Goal: Task Accomplishment & Management: Use online tool/utility

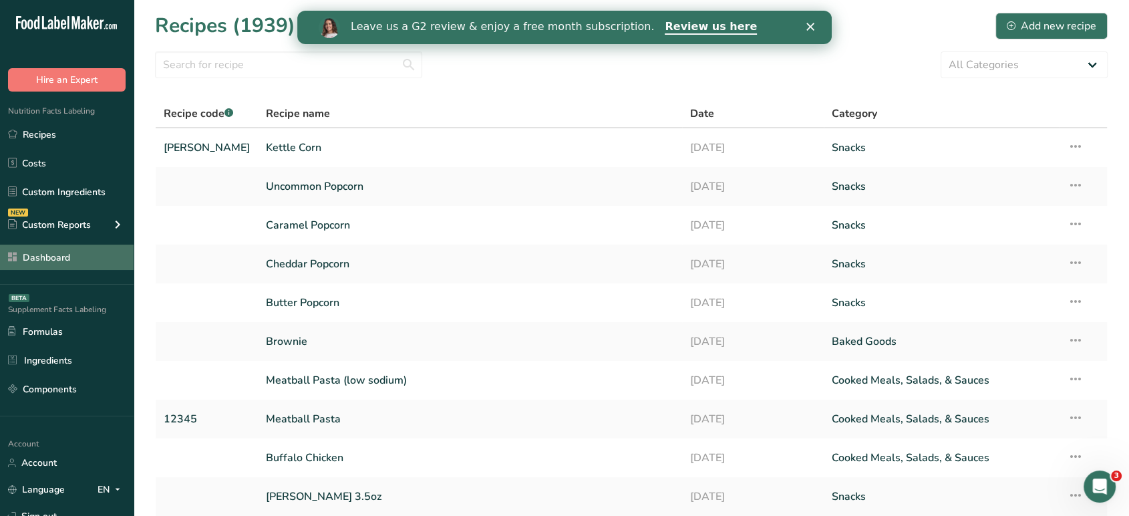
click at [82, 254] on link "Dashboard" at bounding box center [67, 257] width 134 height 25
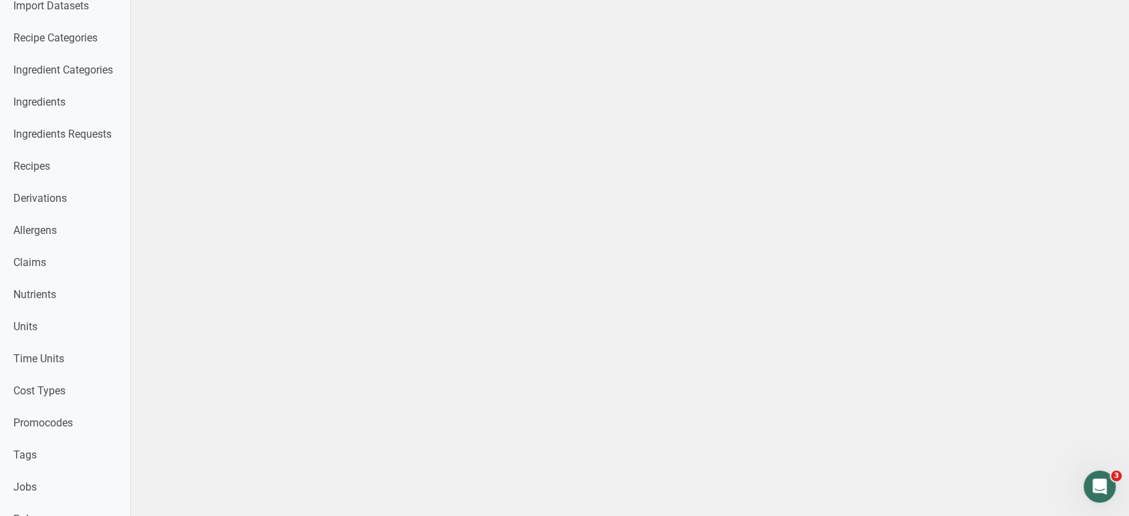
scroll to position [375, 0]
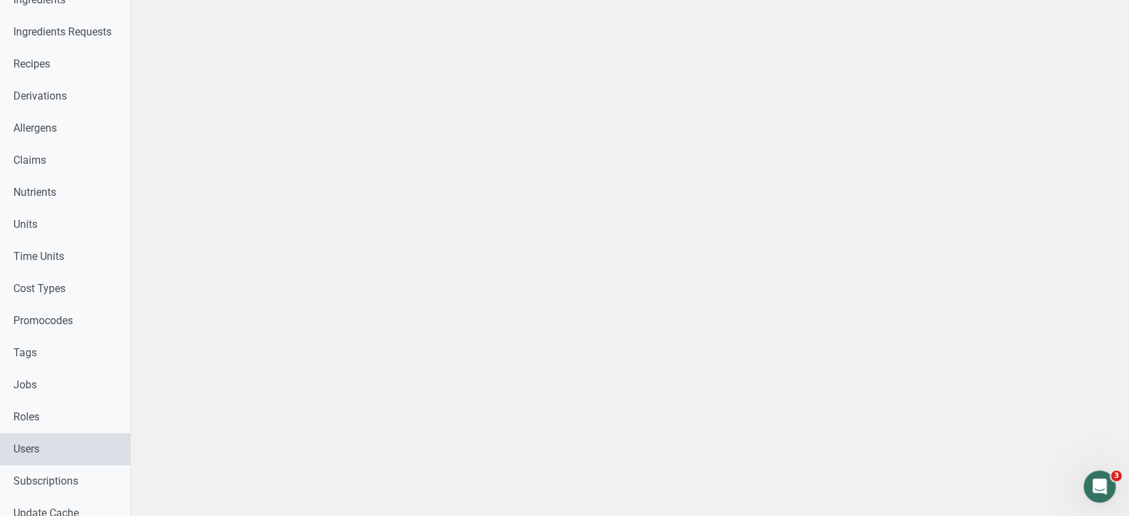
click at [63, 450] on link "Users" at bounding box center [65, 449] width 130 height 32
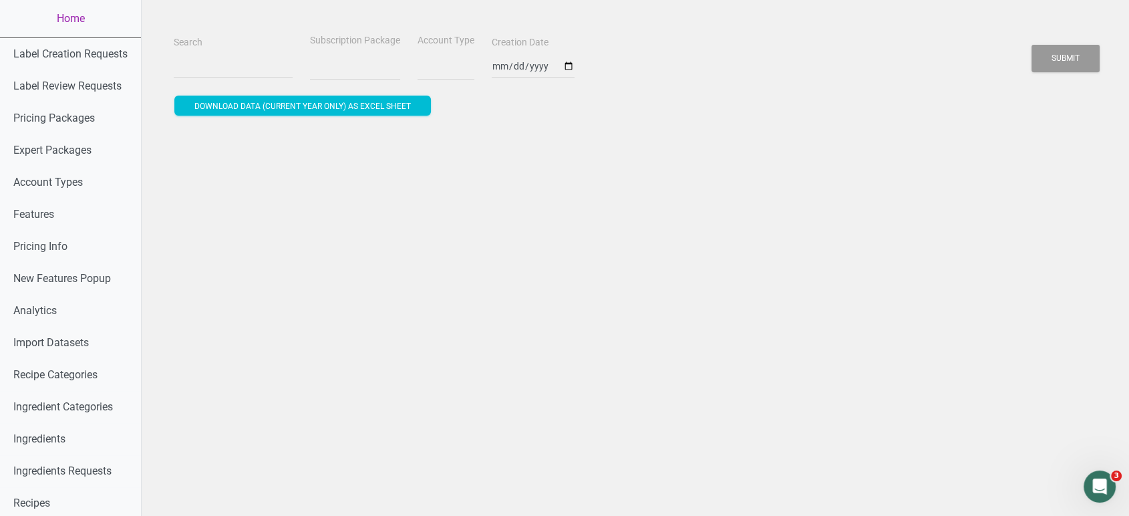
select select
click at [212, 74] on input "Search" at bounding box center [233, 66] width 119 height 24
paste input "carlosband_15@hotmail.com"
type input "carlosband_15@hotmail.com"
select select
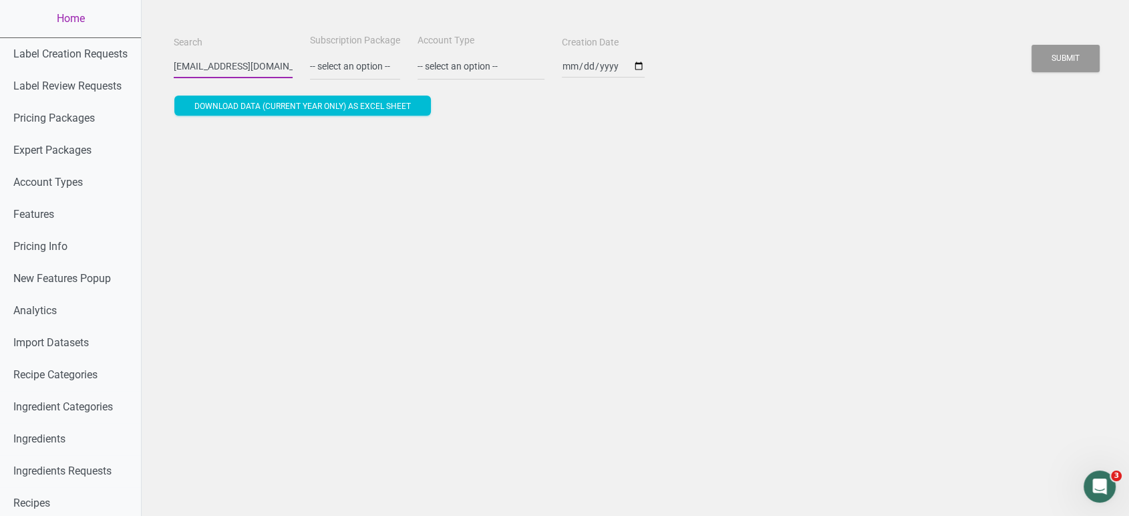
scroll to position [0, 37]
type input "carlosband_15@hotmail.com"
click at [1032, 45] on button "Submit" at bounding box center [1066, 58] width 68 height 27
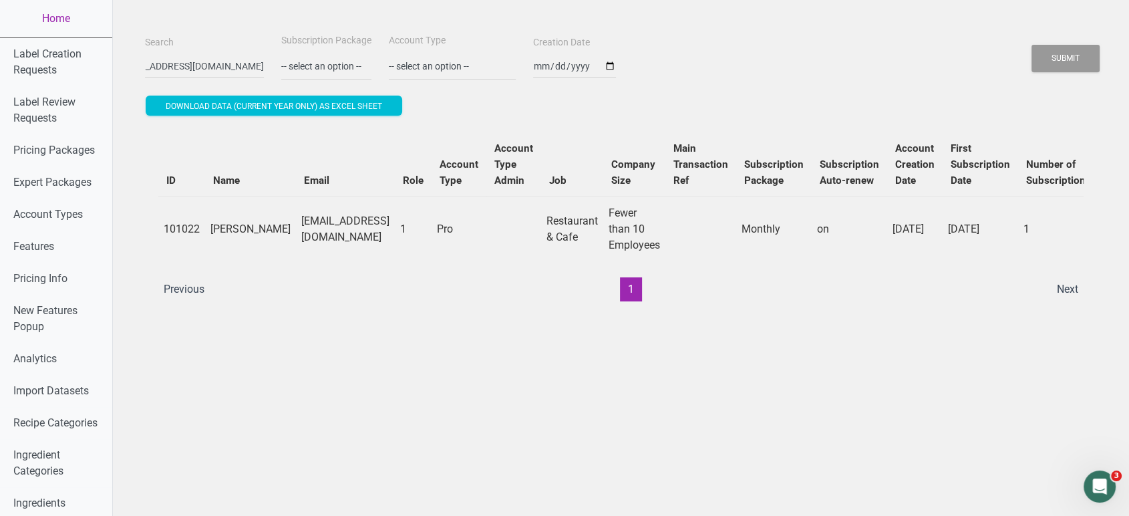
click at [432, 137] on th "Account Type" at bounding box center [459, 164] width 55 height 65
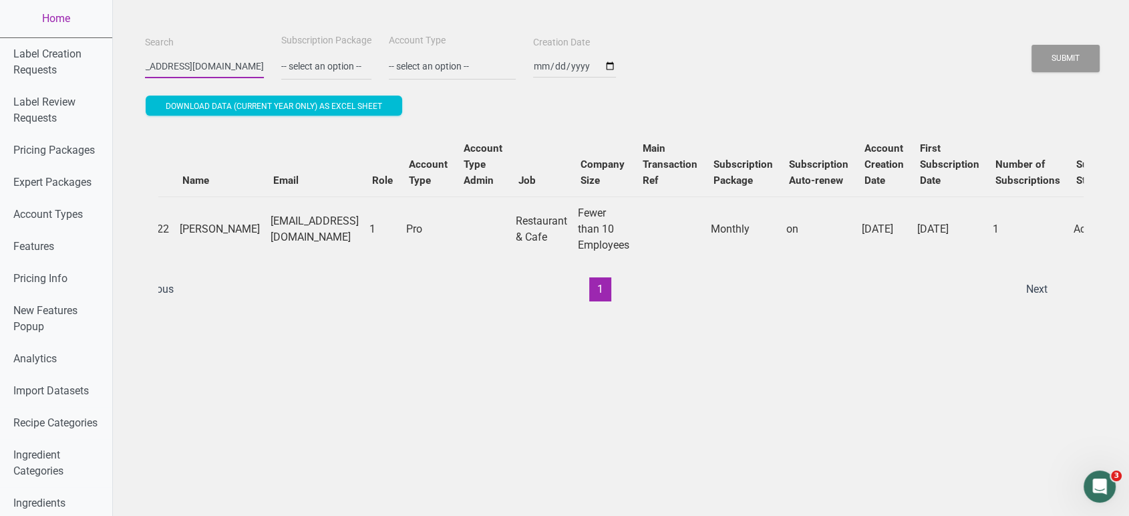
drag, startPoint x: 155, startPoint y: 67, endPoint x: 448, endPoint y: 70, distance: 293.4
click at [448, 70] on div "Search carlosband_15@hotmail.com Subscription Package -- select an option -- Mo…" at bounding box center [621, 56] width 959 height 48
paste input "diane@winfordfoods.com"
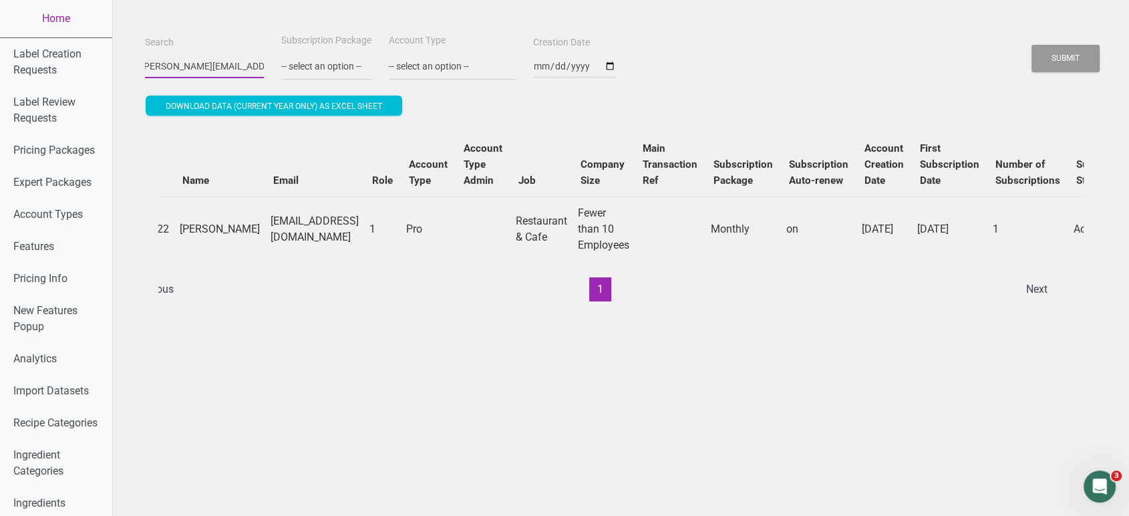
click at [1032, 45] on button "Submit" at bounding box center [1066, 58] width 68 height 27
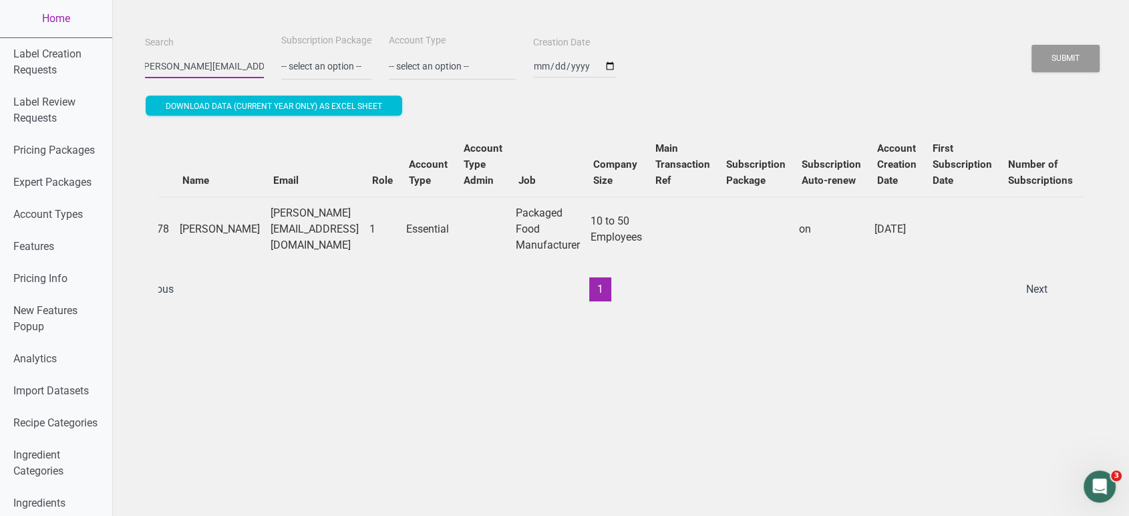
drag, startPoint x: 138, startPoint y: 69, endPoint x: 354, endPoint y: 61, distance: 216.7
click at [354, 61] on div "Search diane@winfordfoods.com Subscription Package -- select an option -- Month…" at bounding box center [621, 56] width 959 height 48
type input "d"
paste input "info@khaofoods.nl"
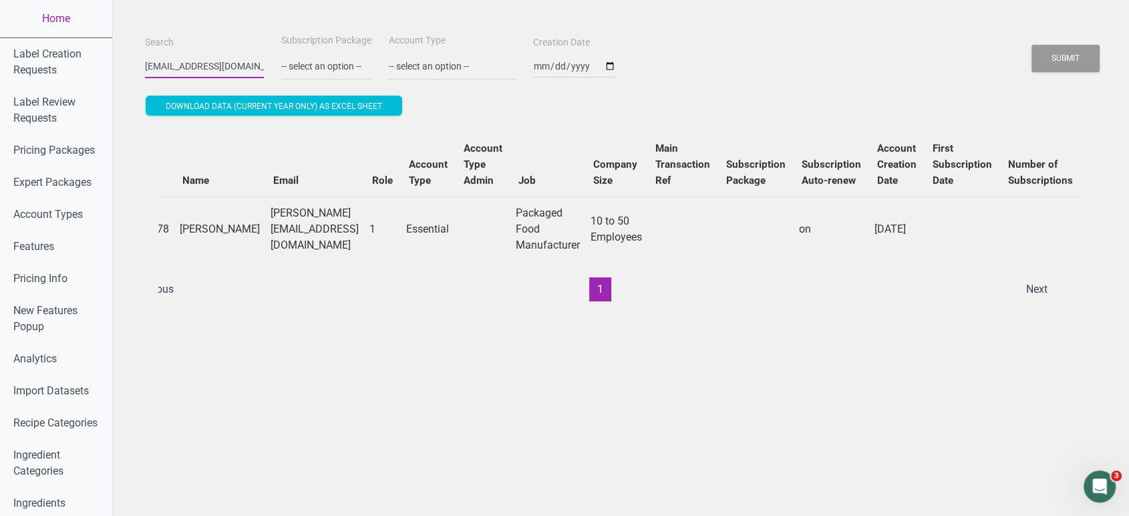
click at [1032, 45] on button "Submit" at bounding box center [1066, 58] width 68 height 27
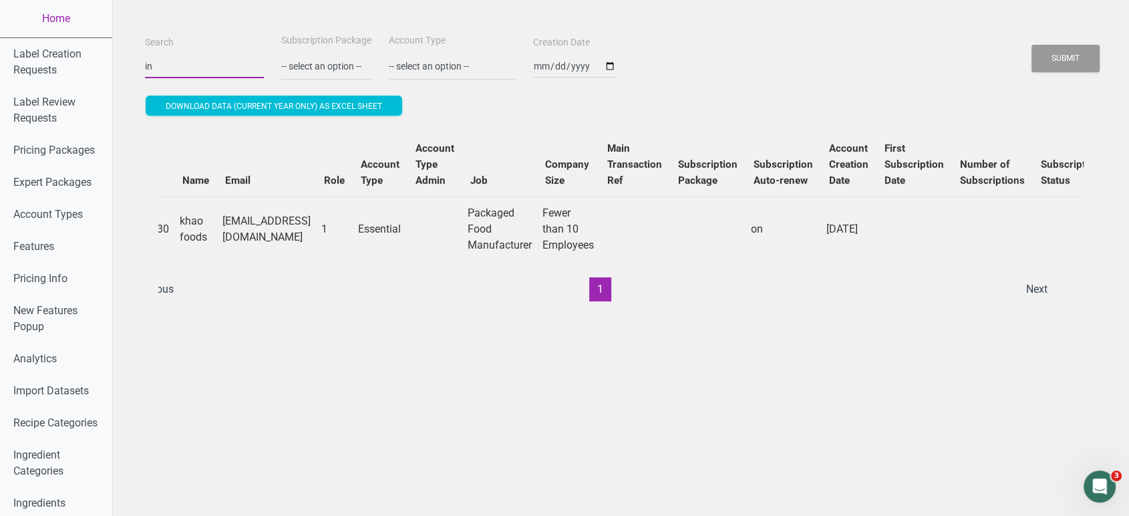
type input "i"
paste input "bpayne@threefiresbeverage.com"
click at [1032, 45] on button "Submit" at bounding box center [1066, 58] width 68 height 27
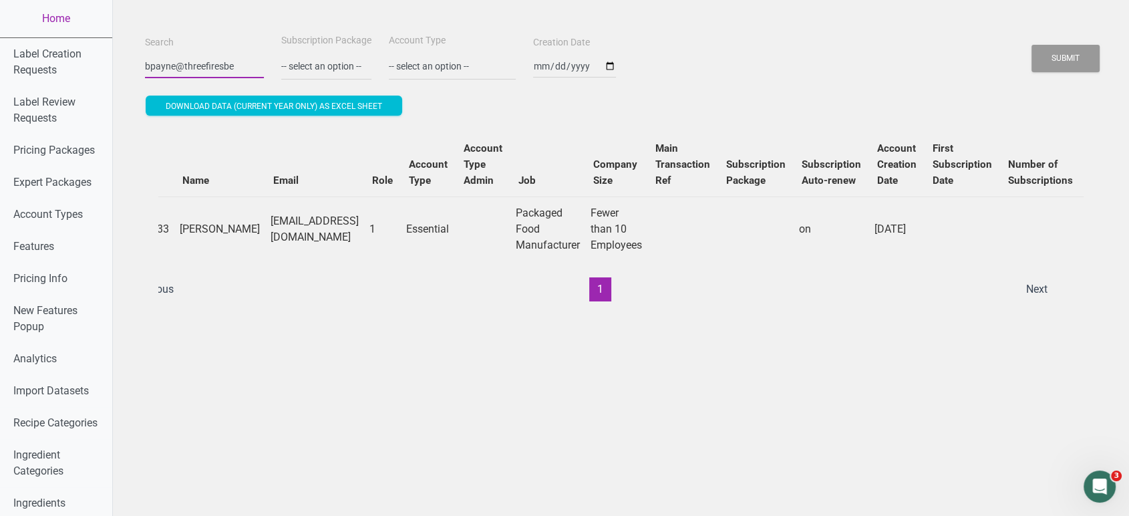
scroll to position [0, 0]
type input "b"
paste input "andres@vexpressgroup.com"
click at [1032, 45] on button "Submit" at bounding box center [1066, 58] width 68 height 27
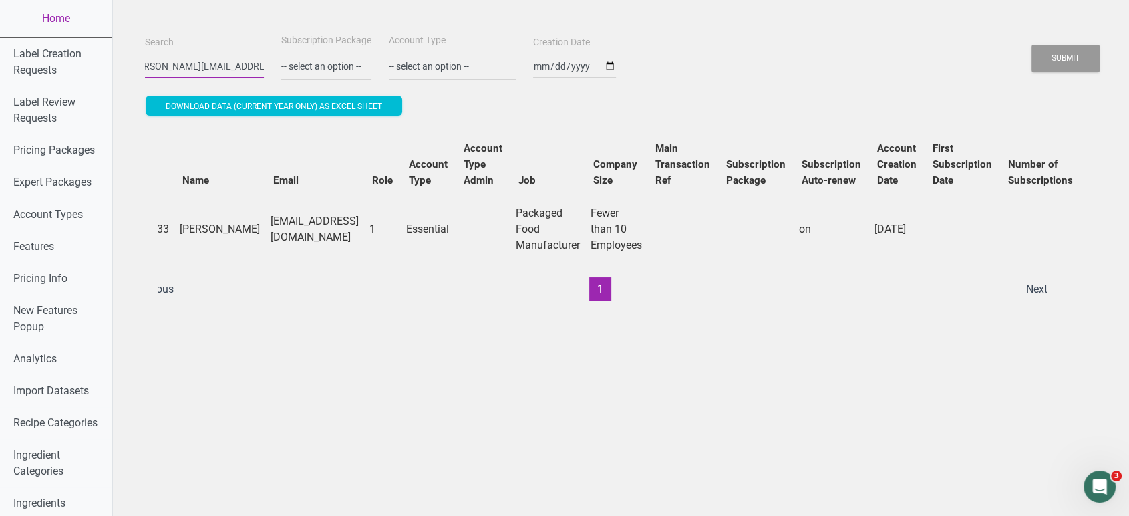
click at [1032, 45] on button "Submit" at bounding box center [1066, 58] width 68 height 27
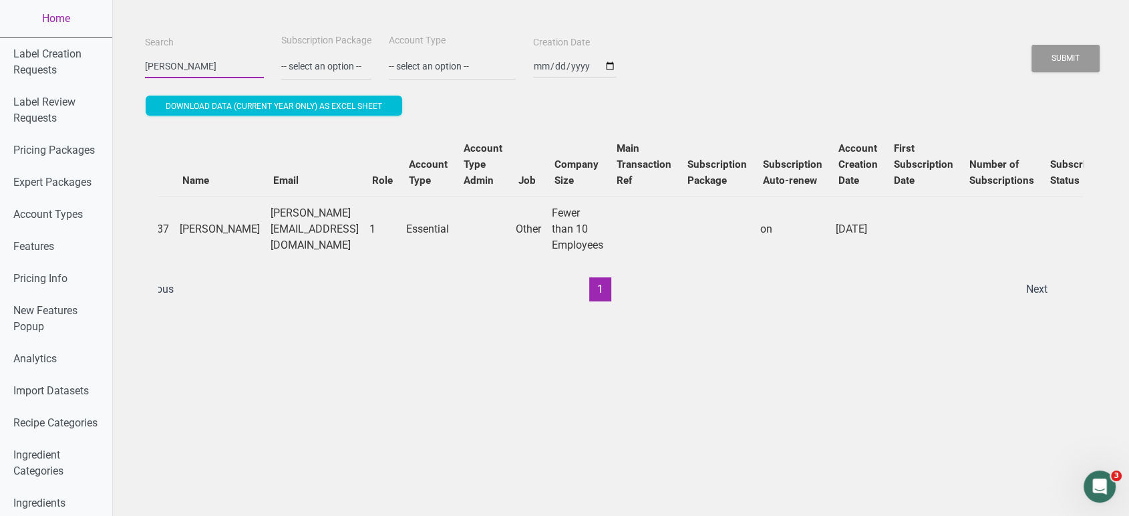
scroll to position [0, 0]
type input "a"
paste input "Whitney@georgiaostrich.com"
click at [1032, 45] on button "Submit" at bounding box center [1066, 58] width 68 height 27
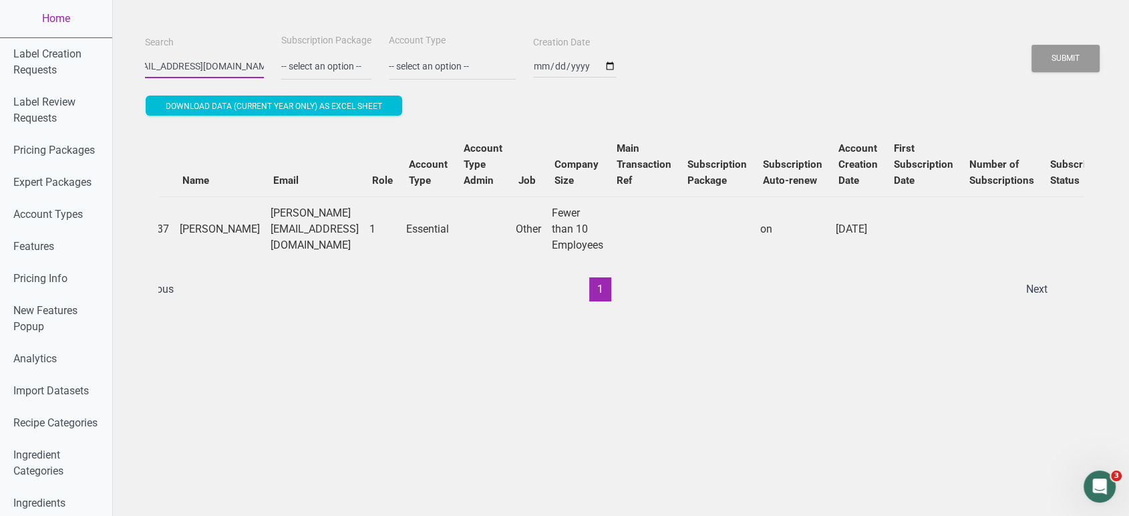
click at [1032, 45] on button "Submit" at bounding box center [1066, 58] width 68 height 27
type input "W"
paste input "info@farrahscatering.com"
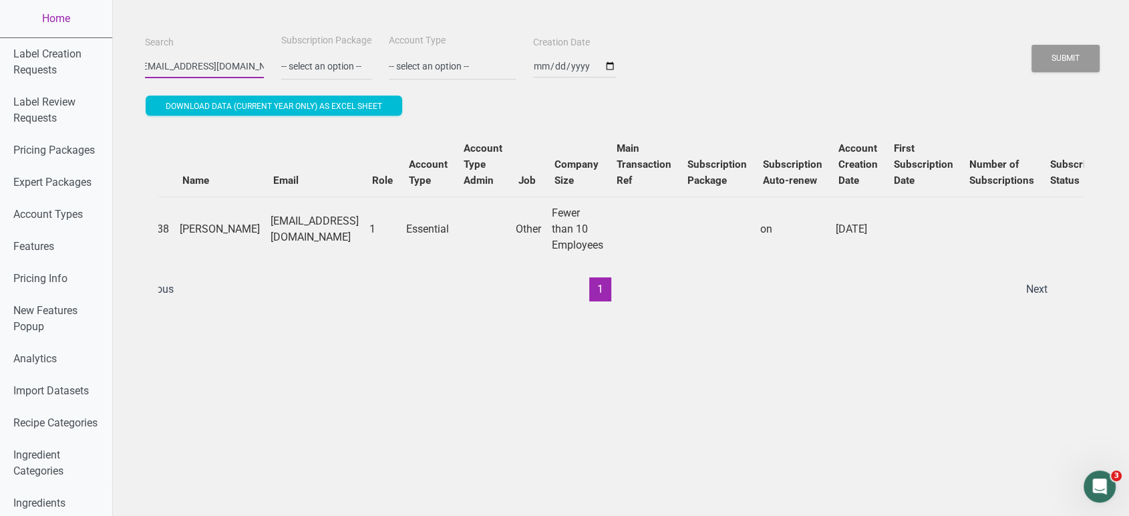
click at [1032, 45] on button "Submit" at bounding box center [1066, 58] width 68 height 27
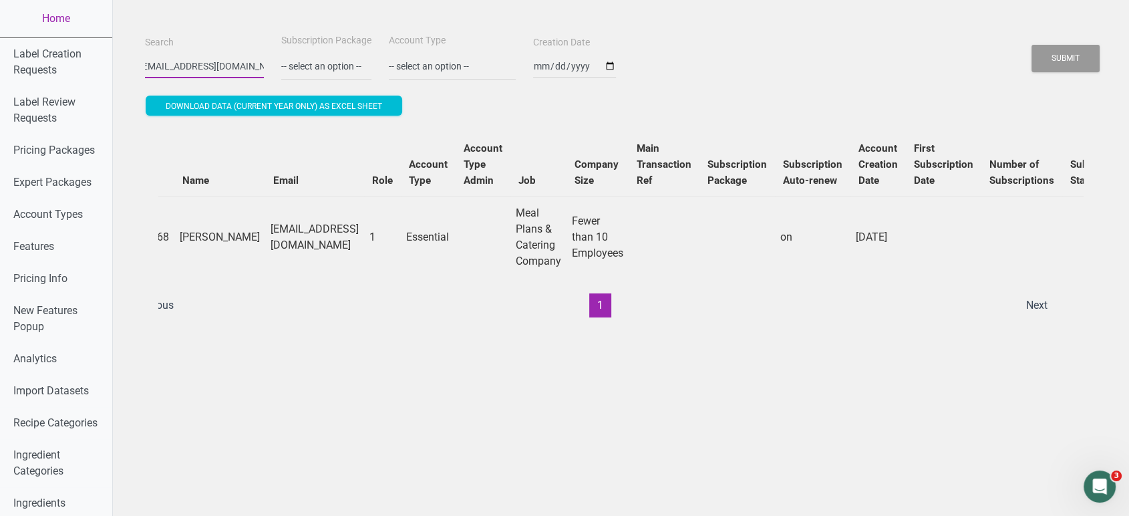
scroll to position [0, 0]
type input "i"
paste input "lizstrubbe@allegrettowines.com"
click at [1032, 45] on button "Submit" at bounding box center [1066, 58] width 68 height 27
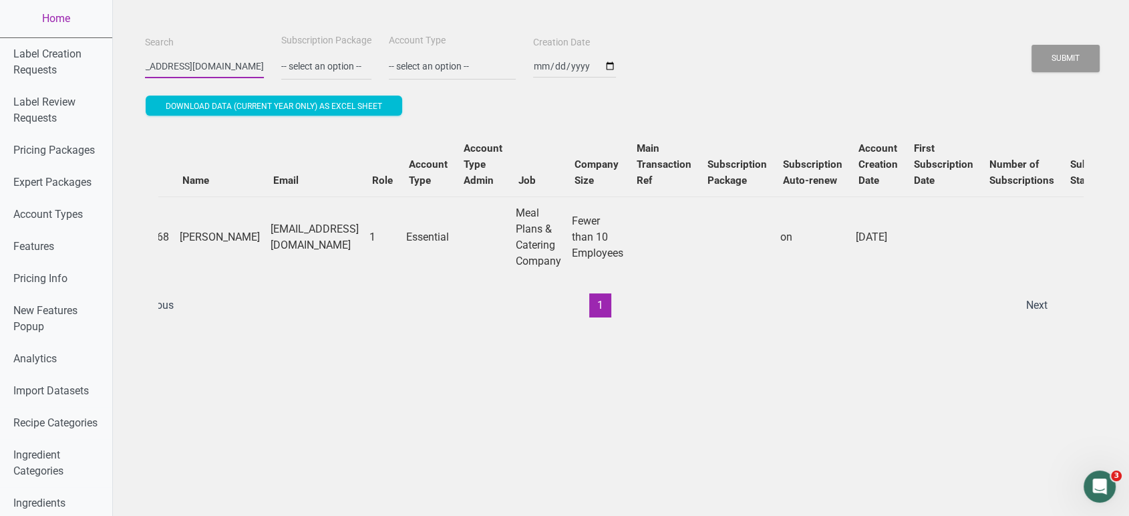
click at [1032, 45] on button "Submit" at bounding box center [1066, 58] width 68 height 27
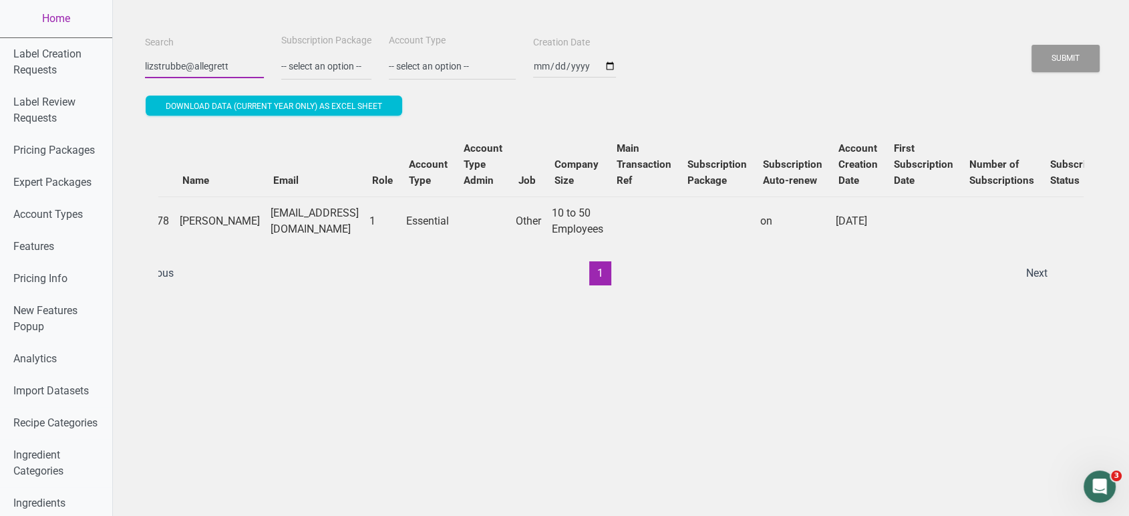
scroll to position [0, 0]
type input "l"
paste input "lauragconvers@freedme.com.au"
type input "lauragconvers@freedme.com.au"
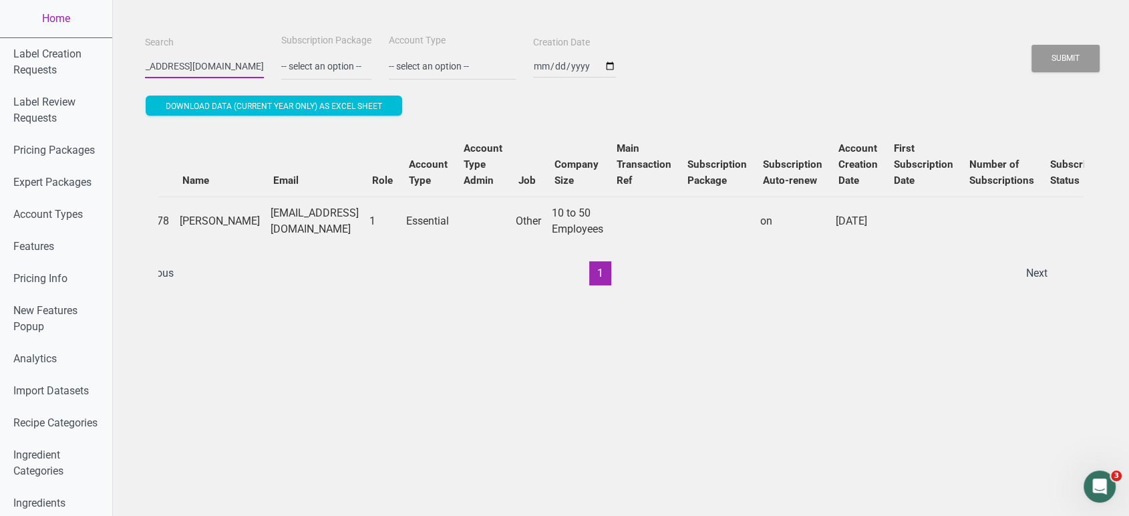
click at [1032, 45] on button "Submit" at bounding box center [1066, 58] width 68 height 27
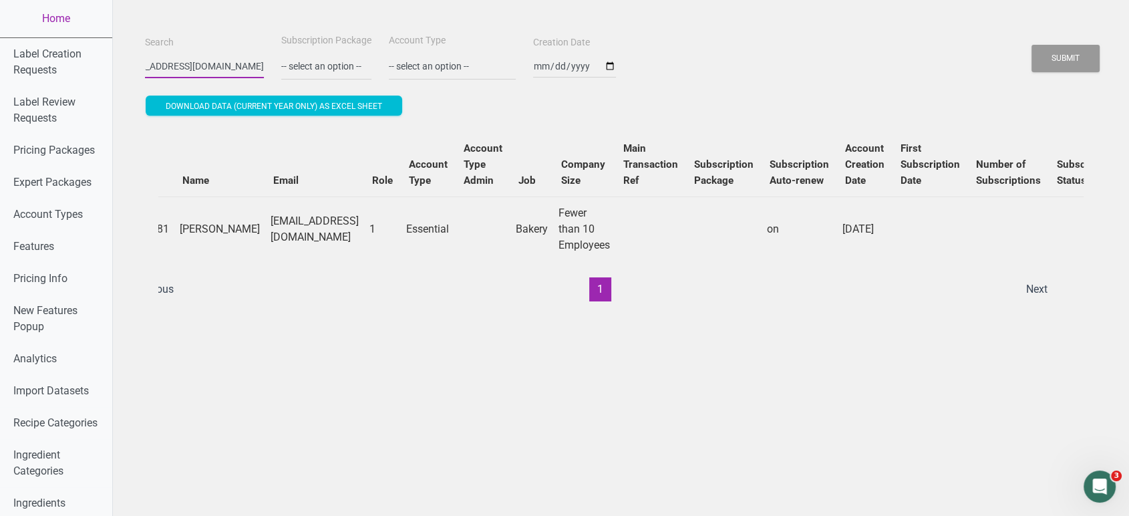
scroll to position [0, 0]
click at [71, 9] on link "Home" at bounding box center [56, 18] width 112 height 37
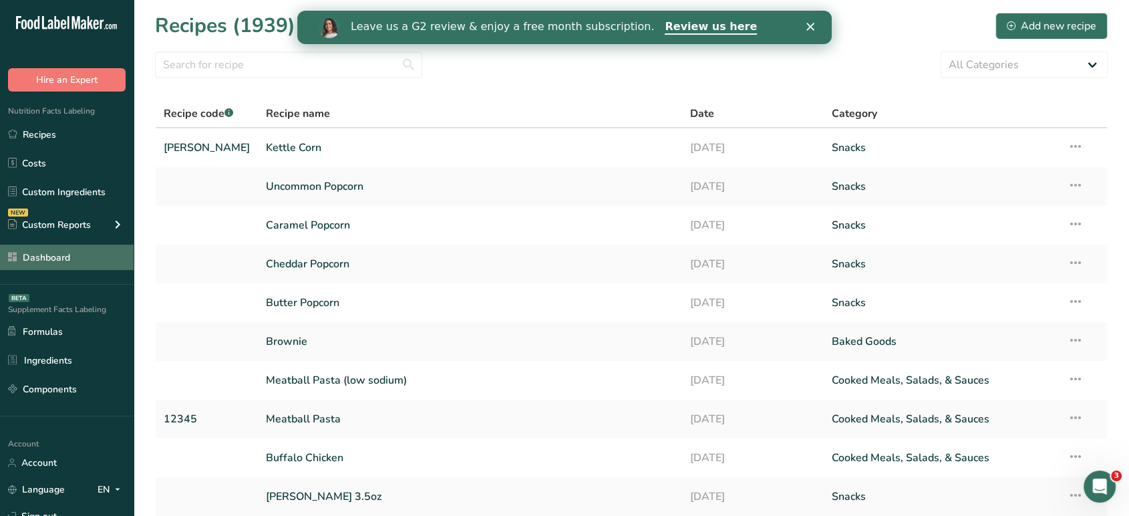
click at [73, 257] on link "Dashboard" at bounding box center [67, 257] width 134 height 25
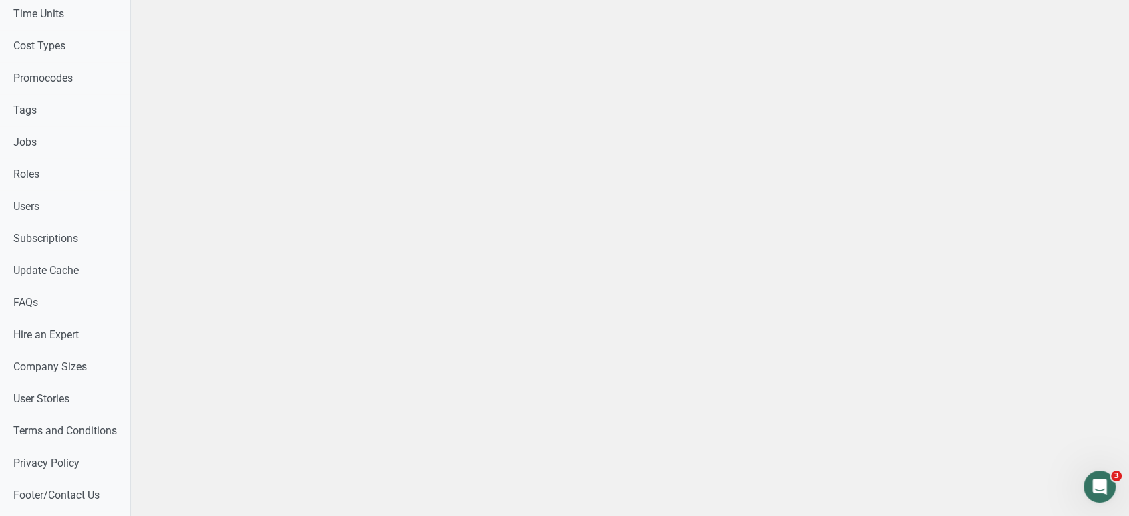
scroll to position [622, 0]
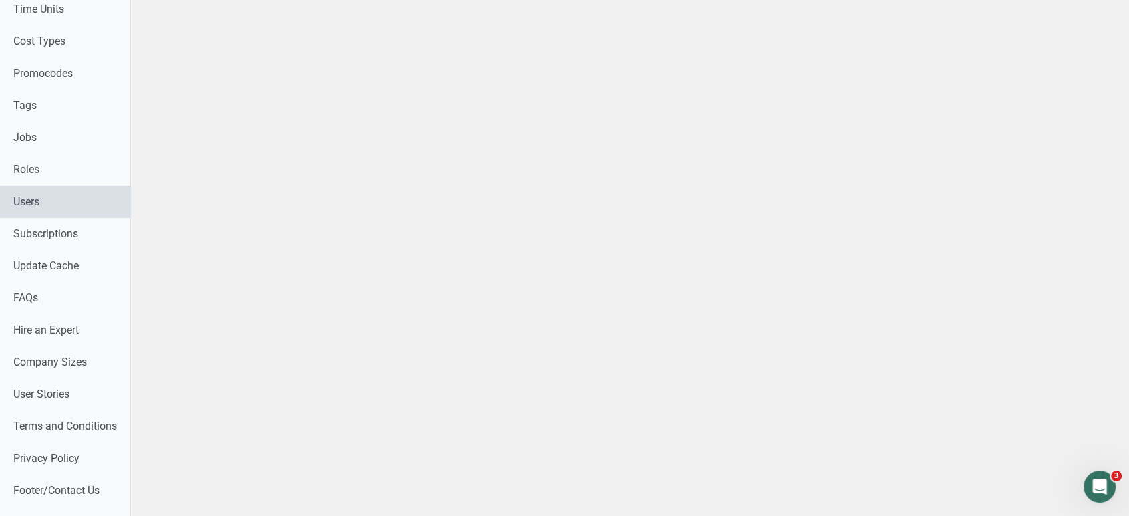
click at [24, 202] on link "Users" at bounding box center [65, 202] width 130 height 32
select select
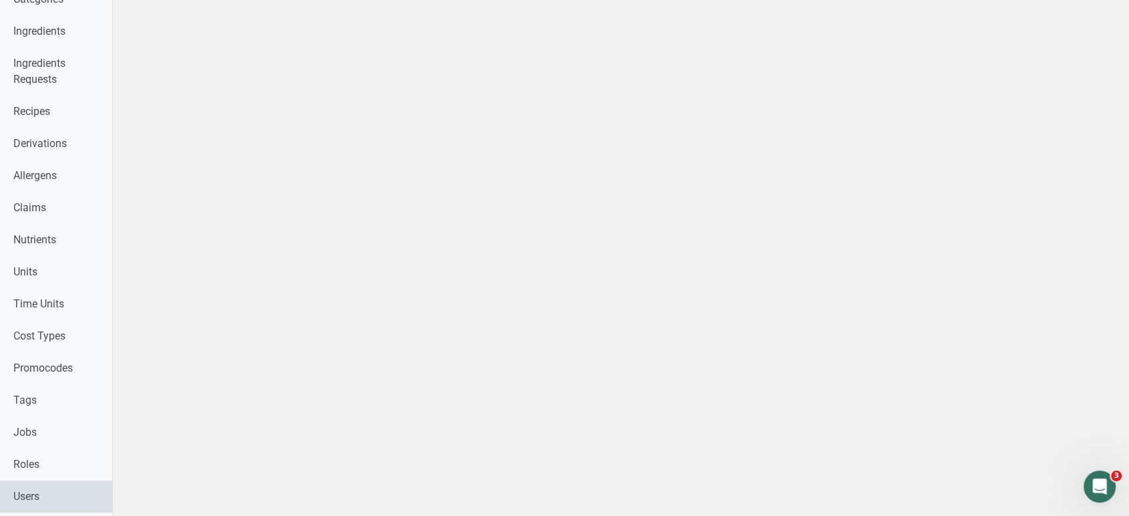
scroll to position [600, 0]
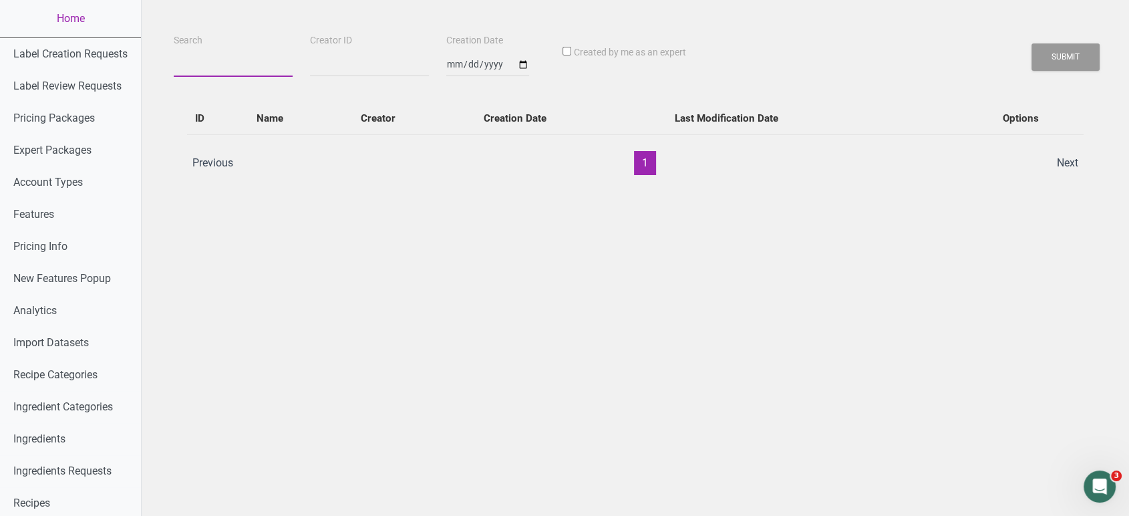
click at [249, 68] on input "Search" at bounding box center [233, 65] width 119 height 24
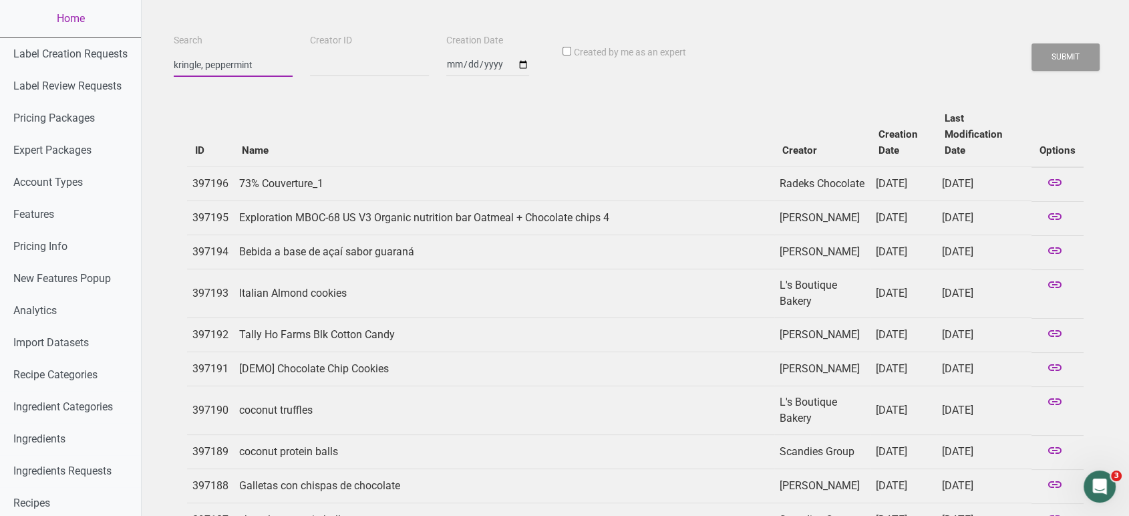
type input "kringle, peppermint"
click at [1032, 43] on button "Submit" at bounding box center [1066, 56] width 68 height 27
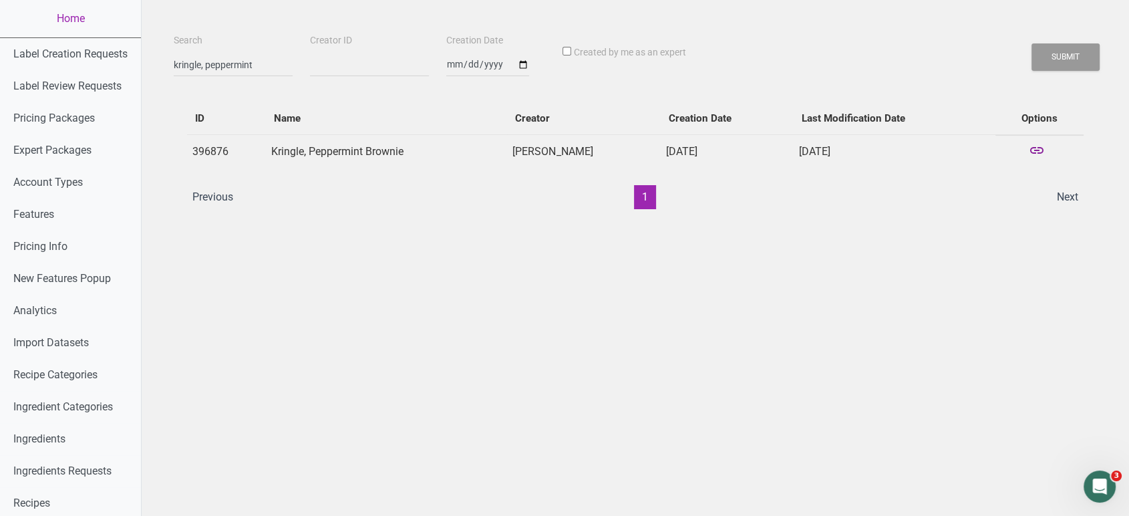
click at [1039, 151] on icon at bounding box center [1037, 151] width 16 height 19
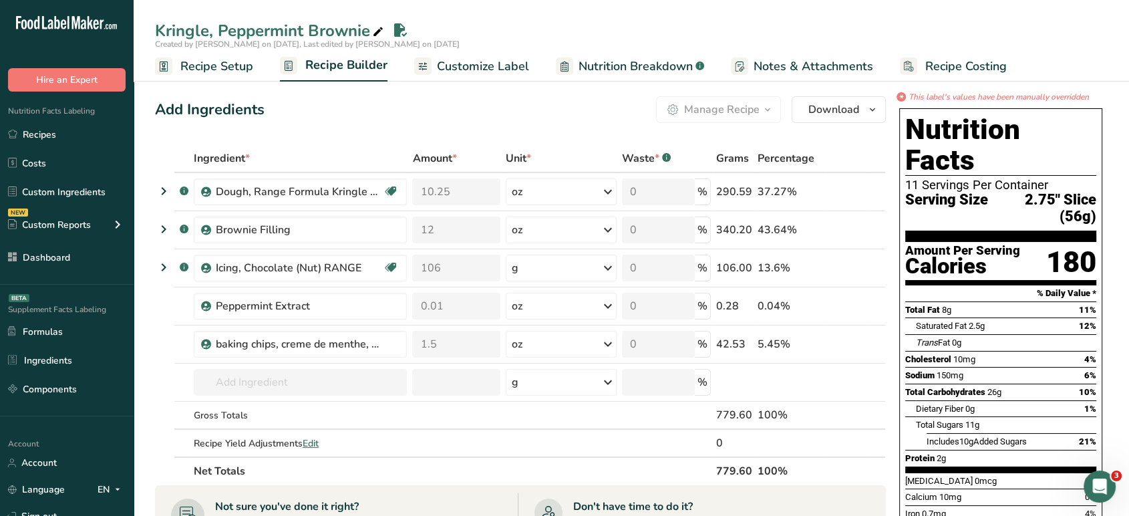
click at [616, 72] on span "Nutrition Breakdown" at bounding box center [636, 66] width 114 height 18
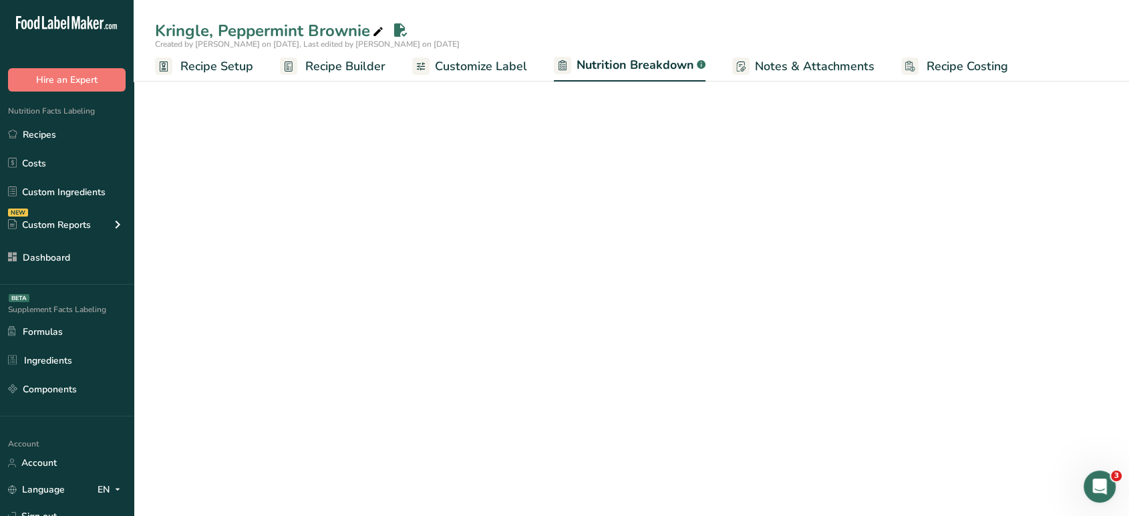
select select "Calories"
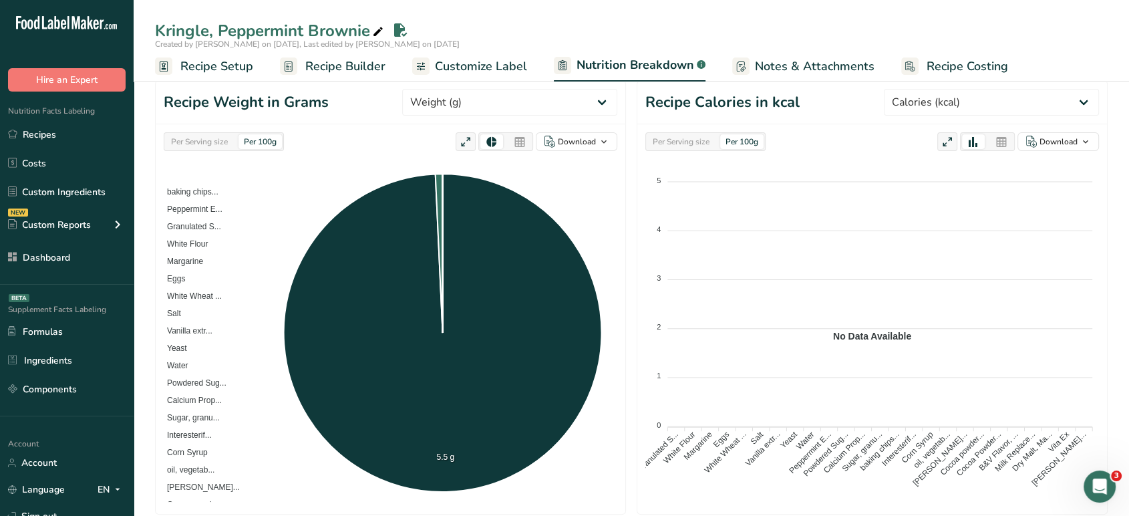
scroll to position [148, 0]
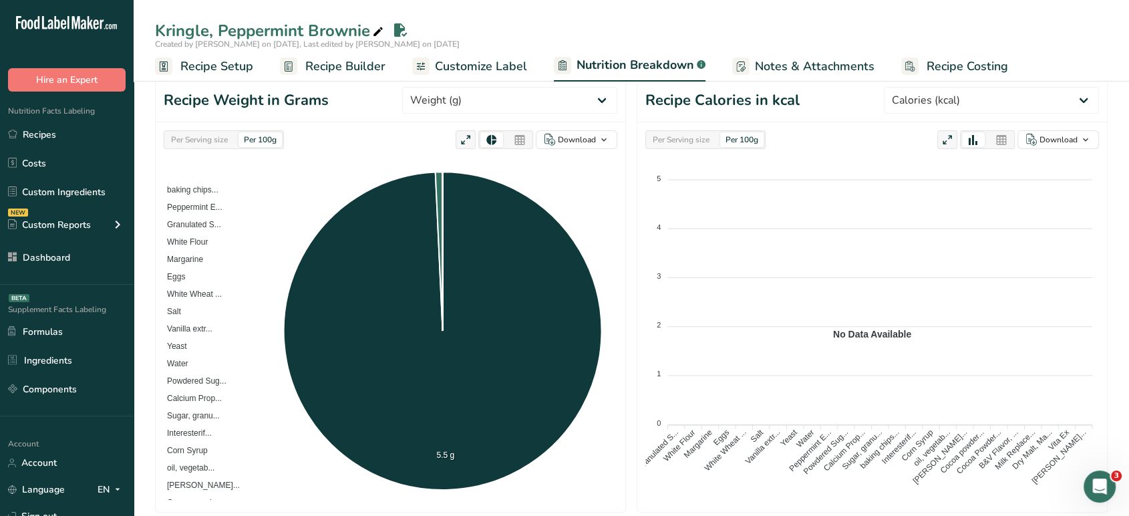
click at [215, 136] on div "Per Serving size" at bounding box center [199, 139] width 67 height 15
click at [270, 135] on div "Per 100g" at bounding box center [260, 139] width 43 height 15
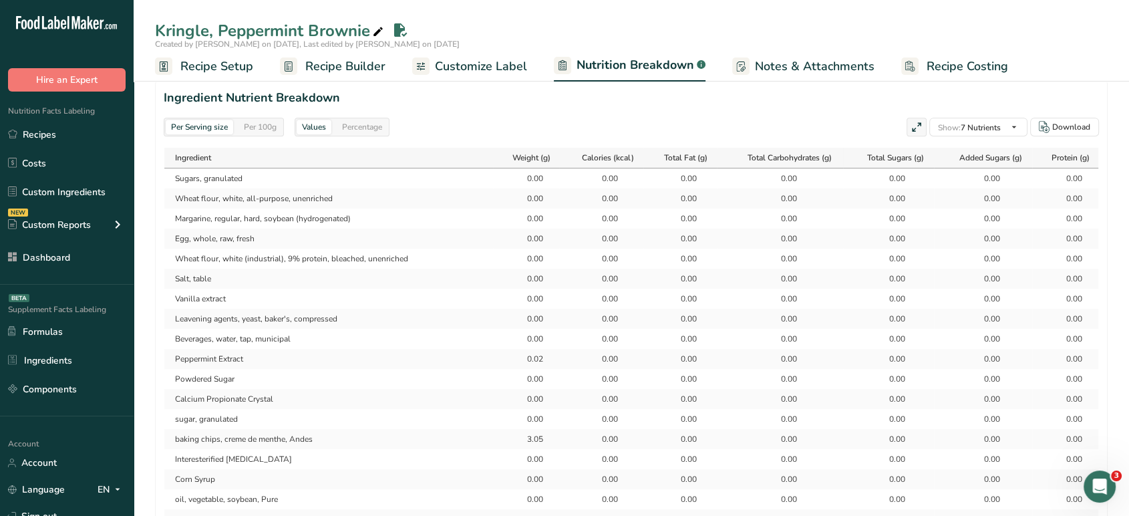
scroll to position [600, 0]
click at [254, 129] on div "Per 100g" at bounding box center [260, 129] width 43 height 15
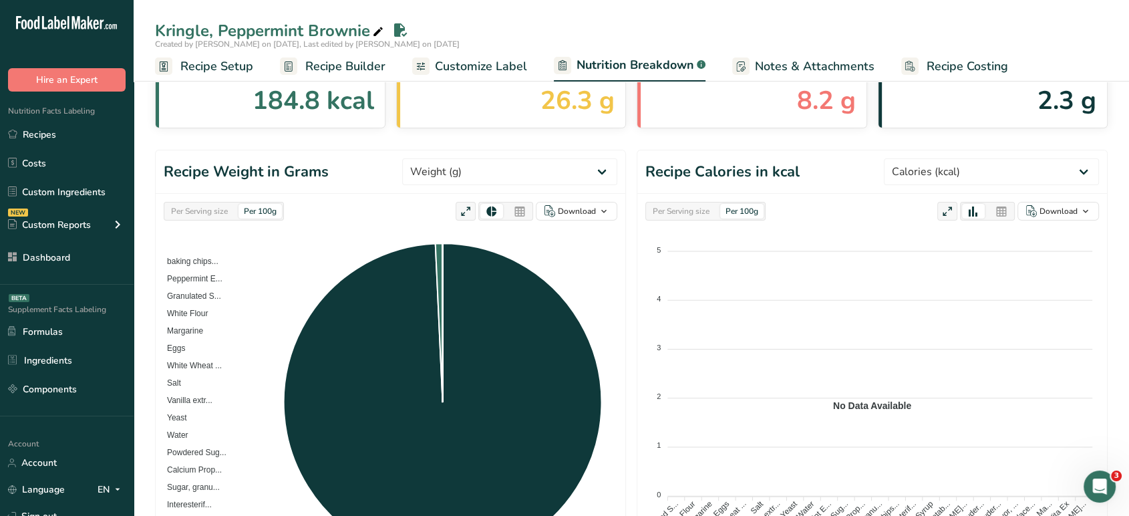
scroll to position [0, 0]
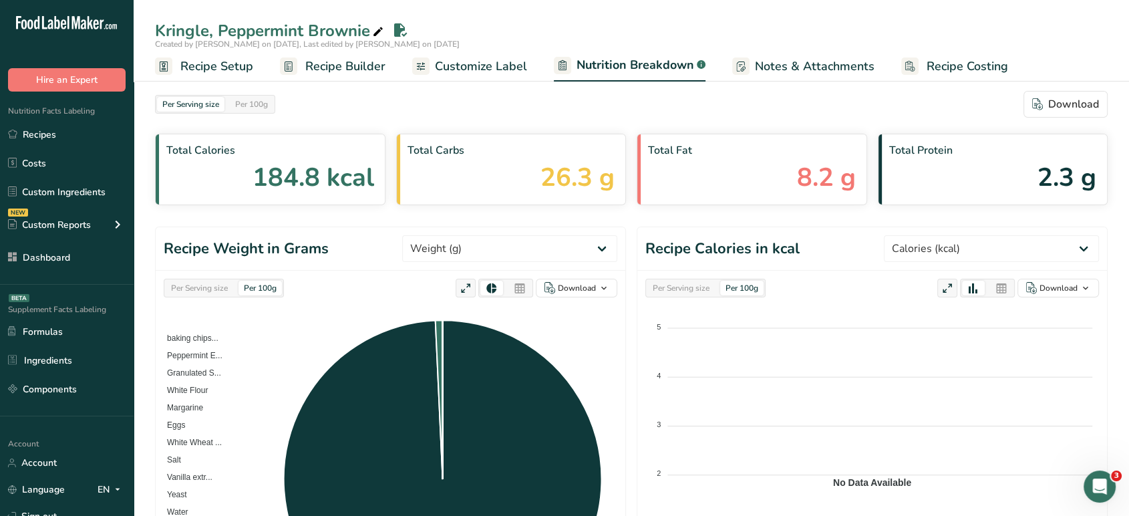
click at [370, 67] on span "Recipe Builder" at bounding box center [345, 66] width 80 height 18
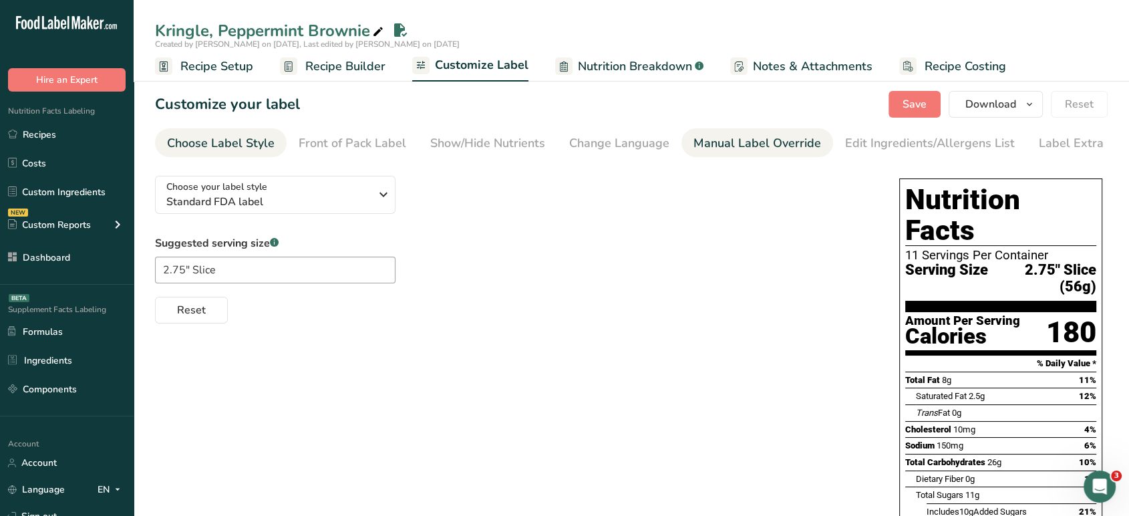
click at [748, 146] on div "Manual Label Override" at bounding box center [758, 143] width 128 height 18
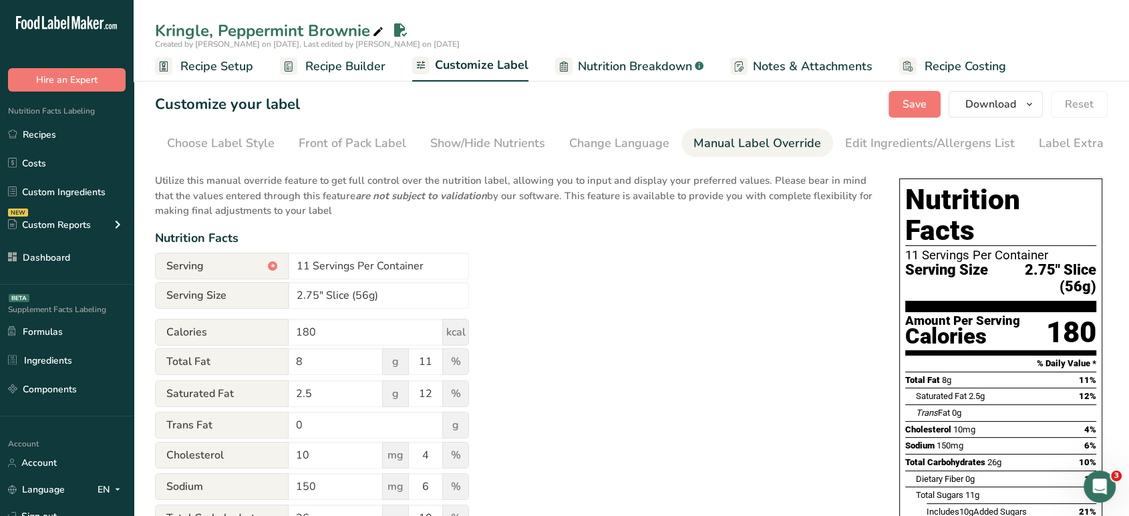
scroll to position [0, 18]
click at [370, 70] on span "Recipe Builder" at bounding box center [345, 66] width 80 height 18
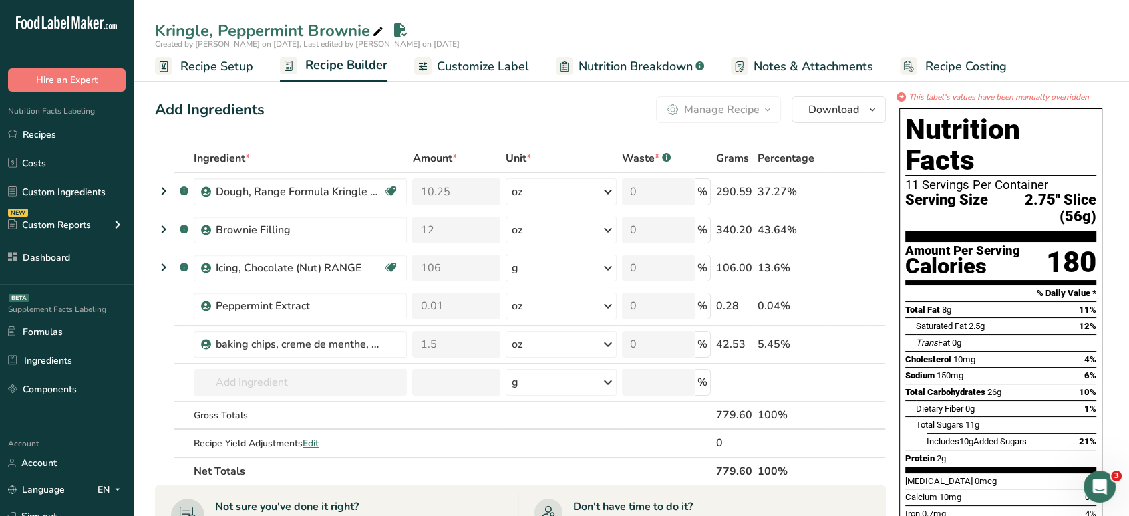
click at [458, 78] on link "Customize Label" at bounding box center [471, 66] width 115 height 30
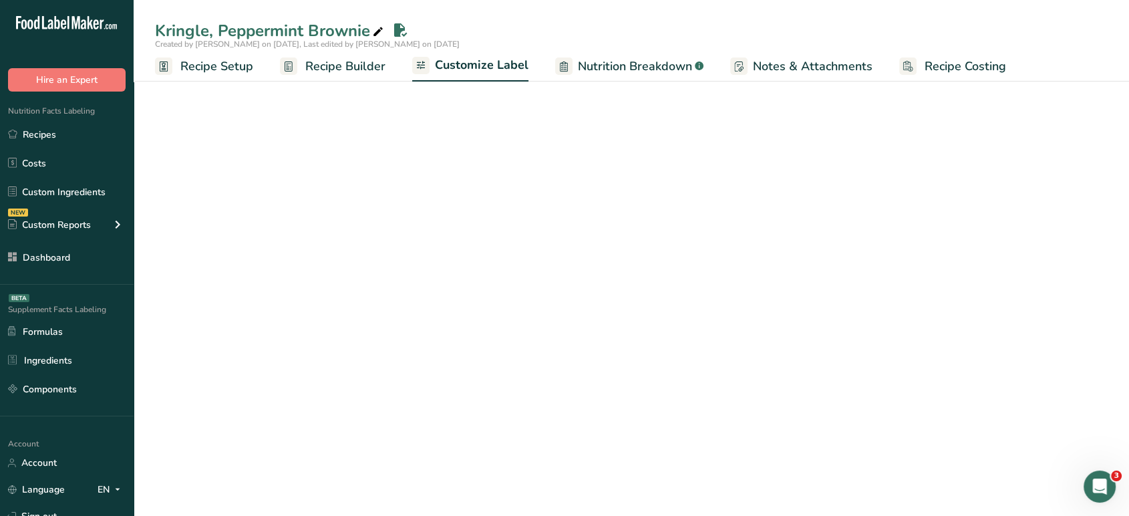
click at [632, 63] on span "Nutrition Breakdown" at bounding box center [635, 66] width 114 height 18
select select "Calories"
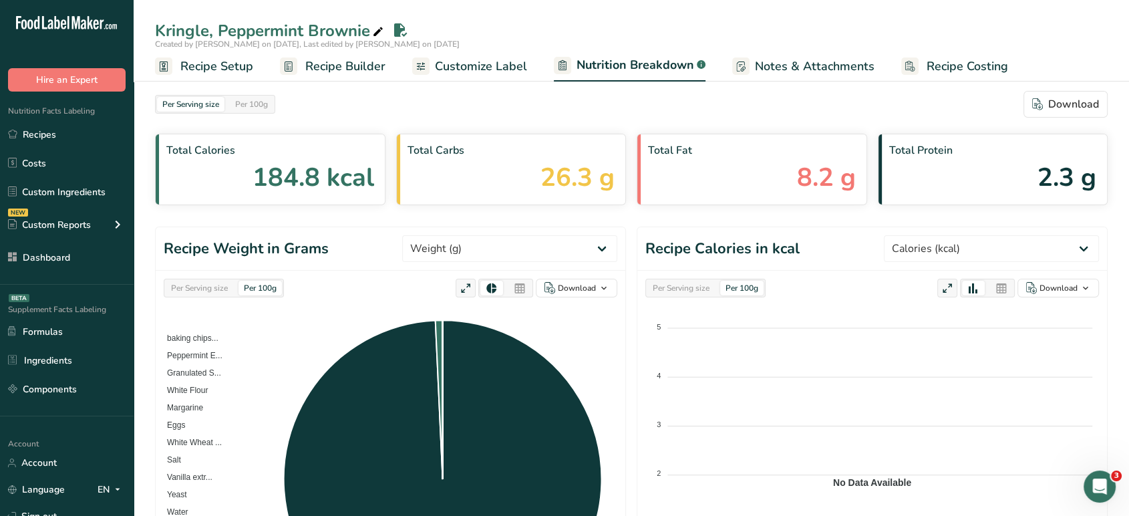
click at [221, 74] on span "Recipe Setup" at bounding box center [216, 66] width 73 height 18
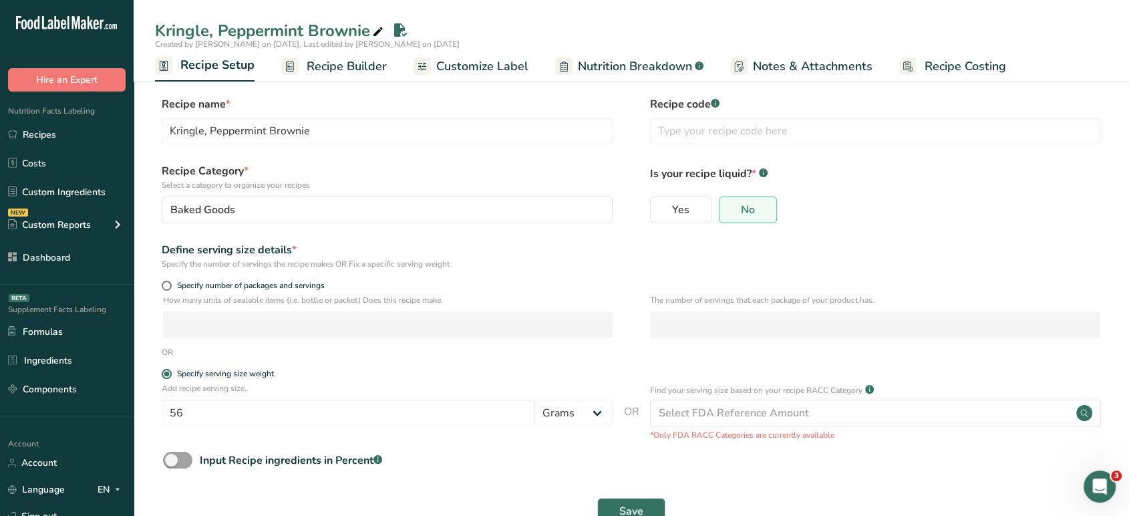
click at [372, 68] on span "Recipe Builder" at bounding box center [347, 66] width 80 height 18
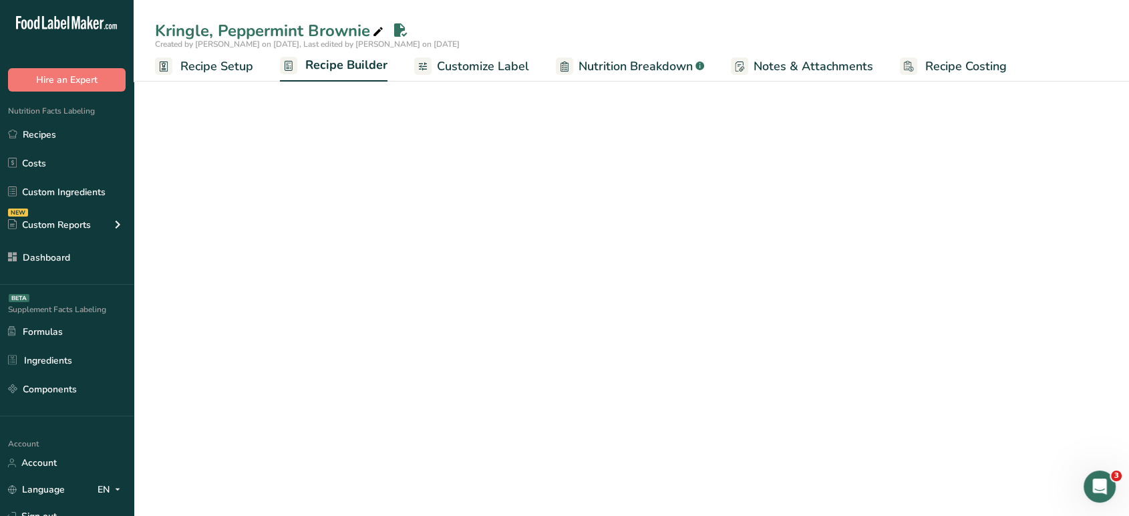
click at [334, 29] on div "Kringle, Peppermint Brownie" at bounding box center [270, 31] width 231 height 24
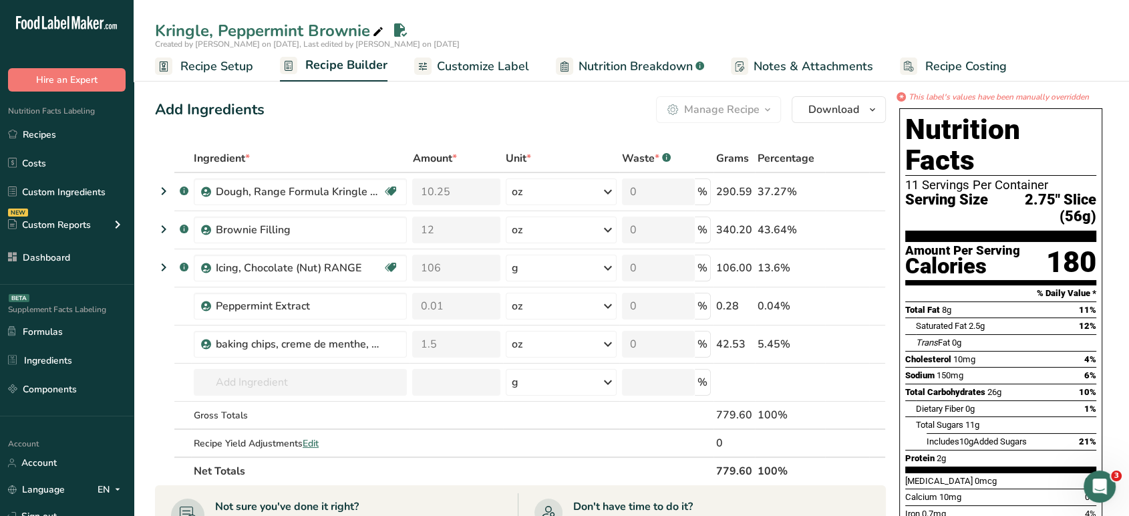
click at [395, 126] on div "Add Ingredients Manage Recipe Delete Recipe Duplicate Recipe Scale Recipe Save …" at bounding box center [524, 514] width 739 height 847
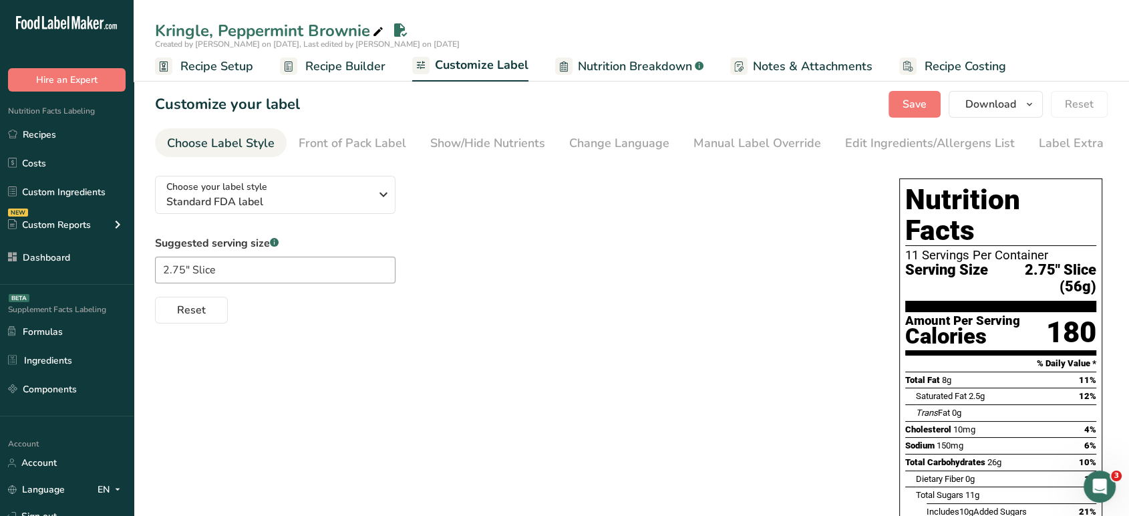
click at [737, 143] on div "Manual Label Override" at bounding box center [758, 143] width 128 height 18
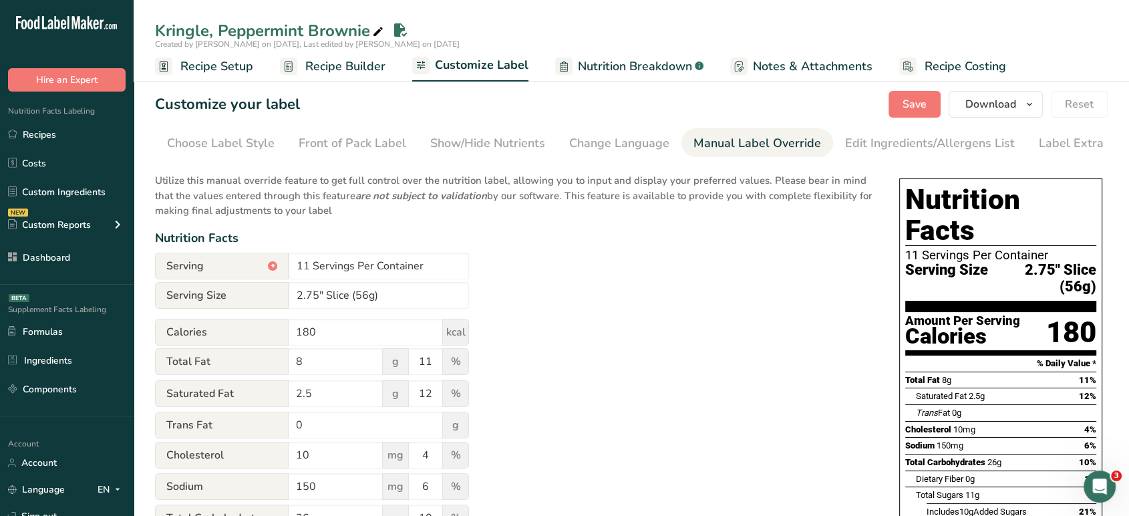
scroll to position [0, 18]
click at [853, 144] on div "Edit Ingredients/Allergens List" at bounding box center [912, 143] width 170 height 18
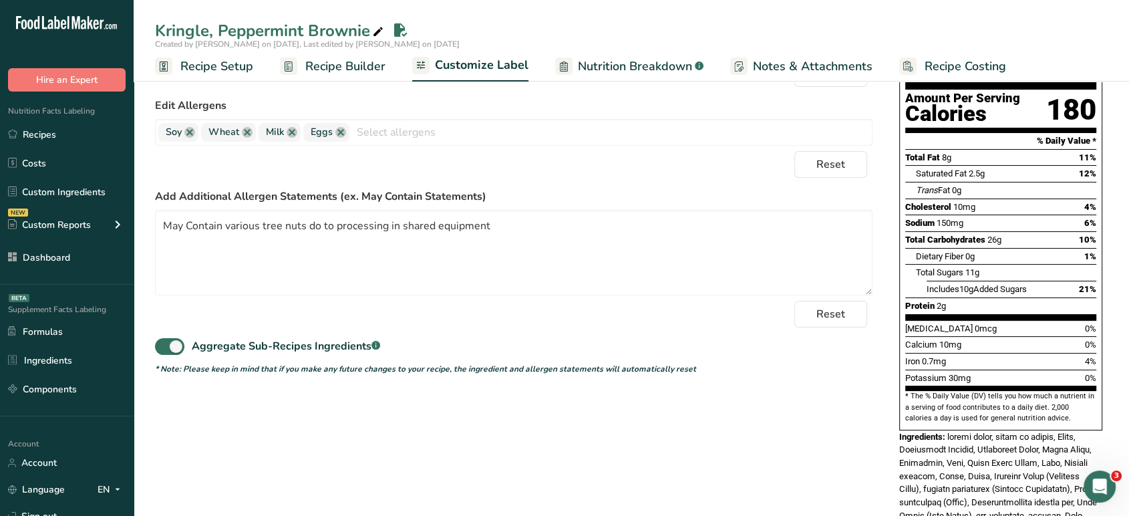
scroll to position [220, 0]
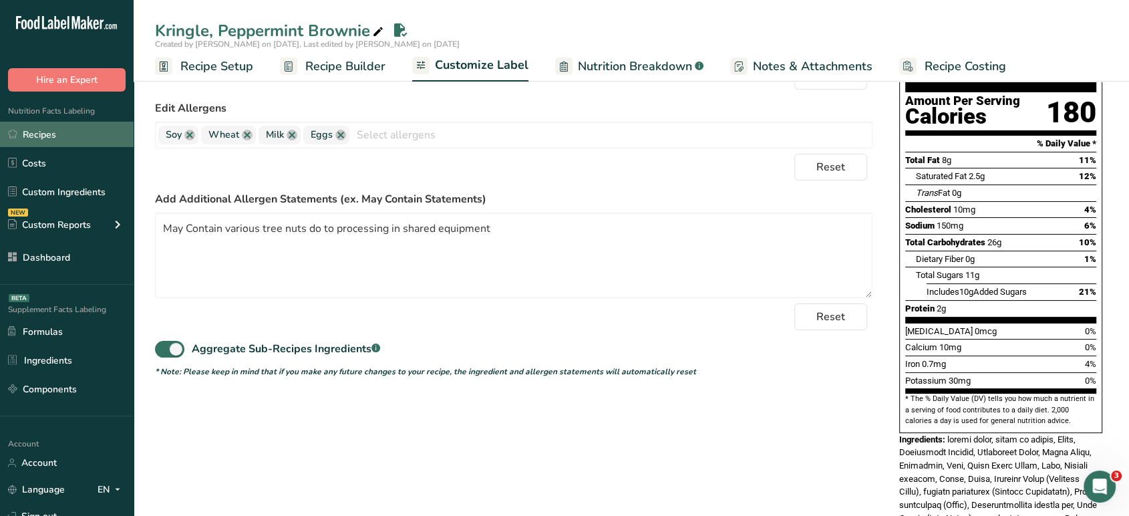
click at [61, 132] on link "Recipes" at bounding box center [67, 134] width 134 height 25
